Goal: Information Seeking & Learning: Learn about a topic

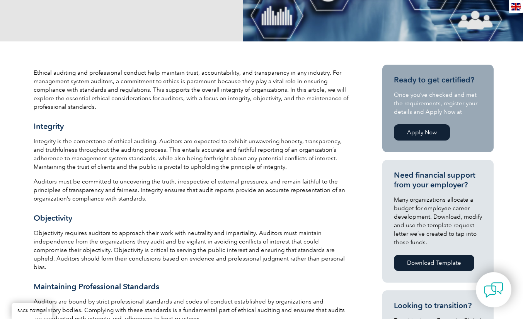
scroll to position [213, 0]
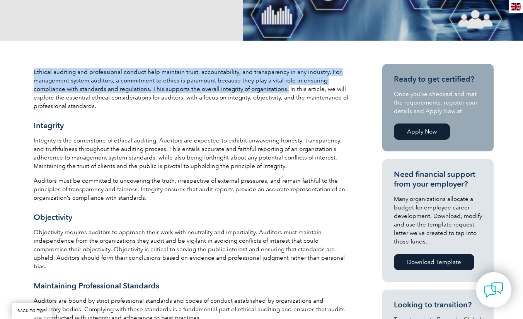
drag, startPoint x: 283, startPoint y: 89, endPoint x: 25, endPoint y: 65, distance: 258.9
copy p "Ethical auditing and professional conduct help maintain trust, accountability, …"
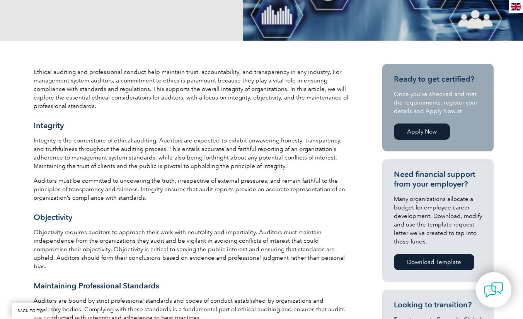
click at [298, 87] on p "Ethical auditing and professional conduct help maintain trust, accountability, …" at bounding box center [192, 89] width 317 height 43
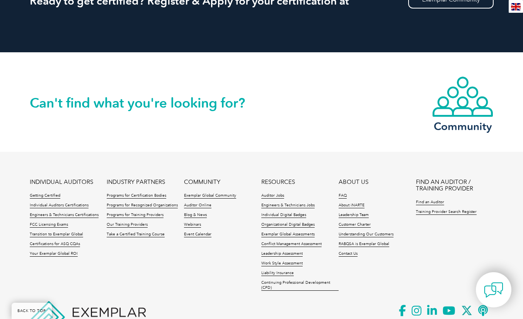
scroll to position [907, 0]
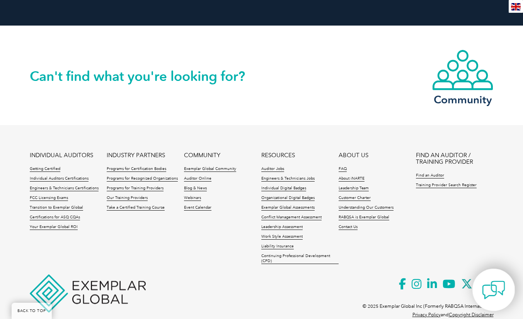
click at [503, 290] on img at bounding box center [493, 289] width 23 height 23
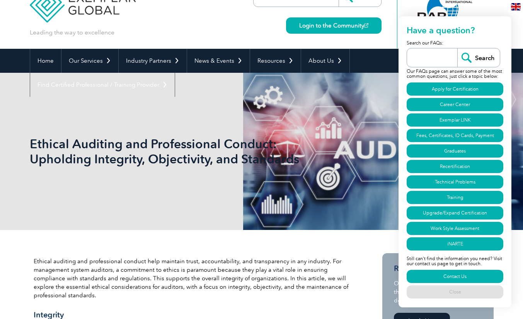
scroll to position [28, 0]
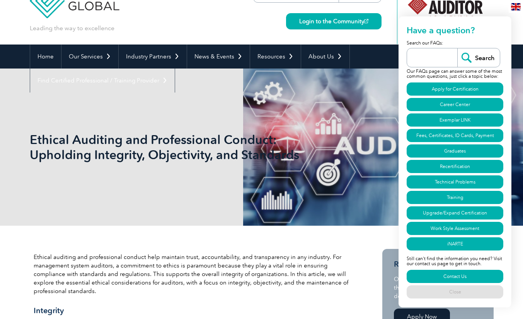
click at [215, 256] on p "Ethical auditing and professional conduct help maintain trust, accountability, …" at bounding box center [192, 273] width 317 height 43
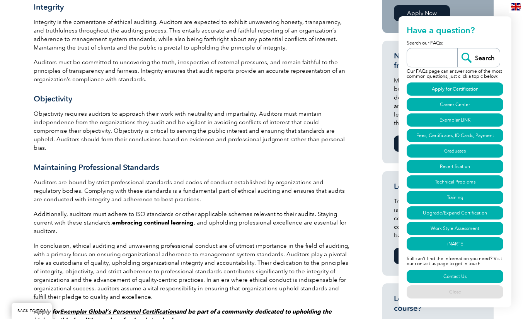
scroll to position [332, 0]
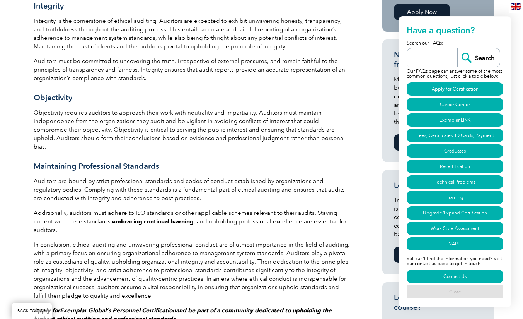
click at [433, 293] on link "Close" at bounding box center [455, 291] width 97 height 13
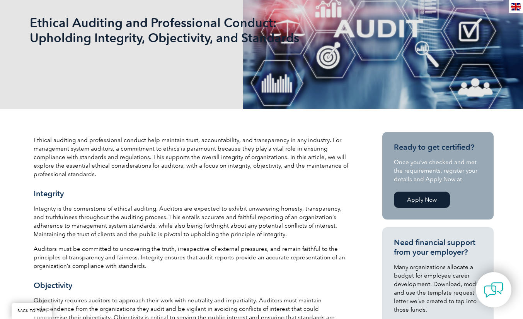
scroll to position [0, 0]
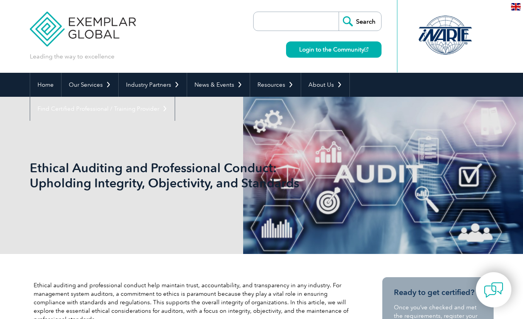
click at [516, 7] on img at bounding box center [516, 6] width 10 height 7
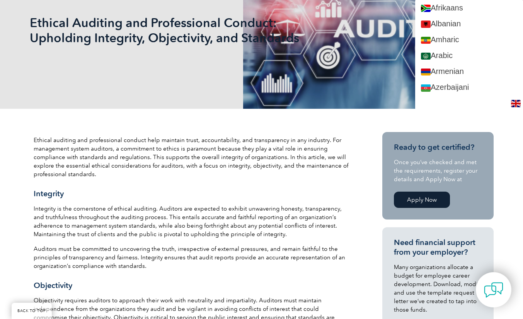
click at [220, 203] on div "Ethical auditing and professional conduct help maintain trust, accountability, …" at bounding box center [192, 323] width 317 height 375
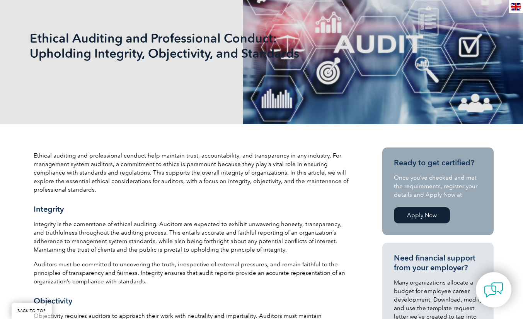
scroll to position [130, 0]
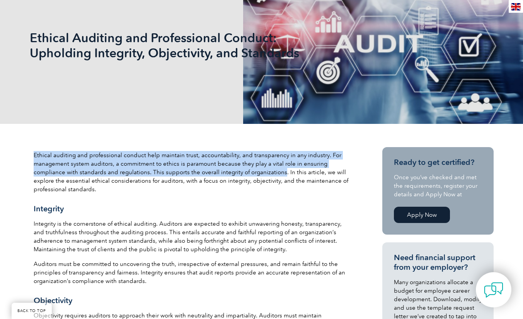
drag, startPoint x: 281, startPoint y: 171, endPoint x: 31, endPoint y: 147, distance: 252.0
copy p "Ethical auditing and professional conduct help maintain trust, accountability, …"
